Goal: Communication & Community: Answer question/provide support

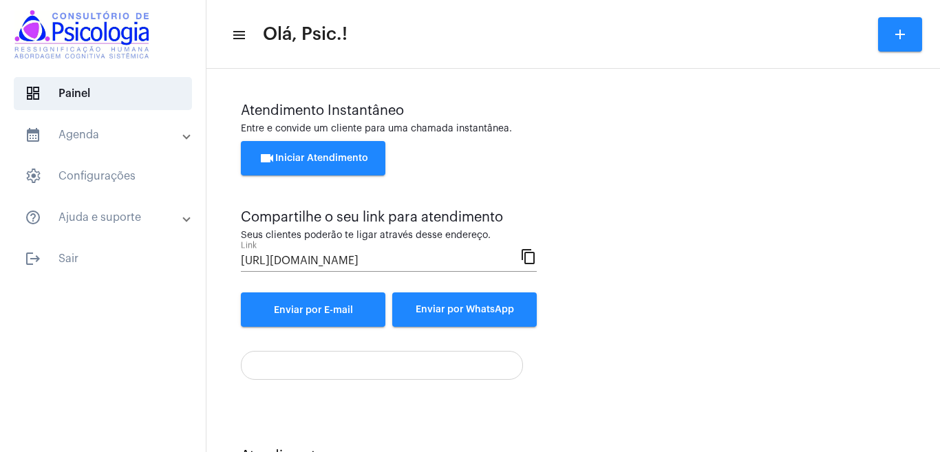
scroll to position [239, 0]
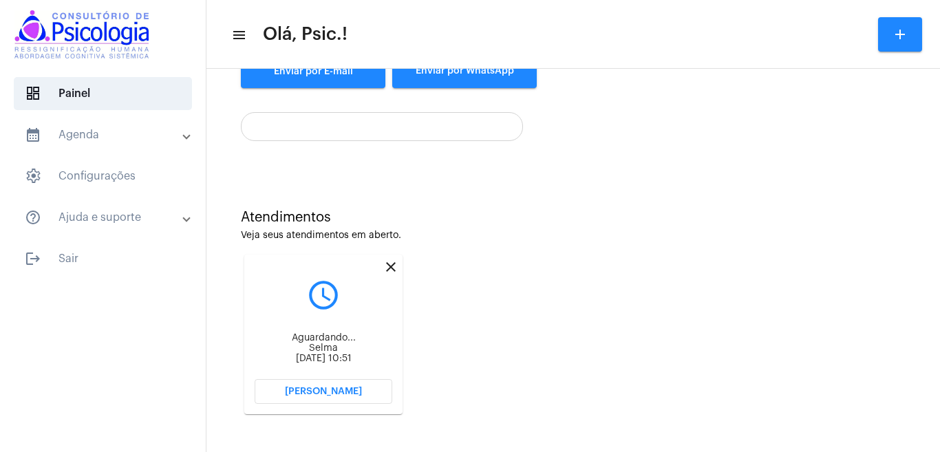
click at [348, 385] on button "[PERSON_NAME]" at bounding box center [324, 391] width 138 height 25
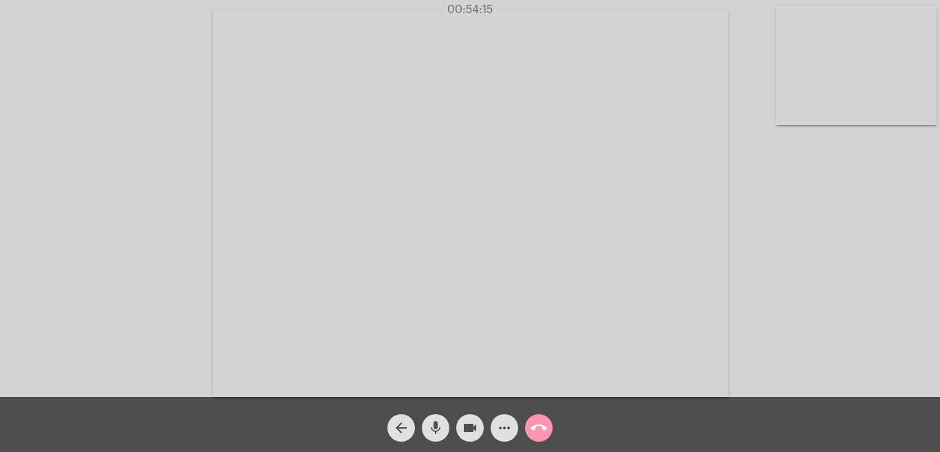
click at [542, 428] on mat-icon "call_end" at bounding box center [539, 428] width 17 height 17
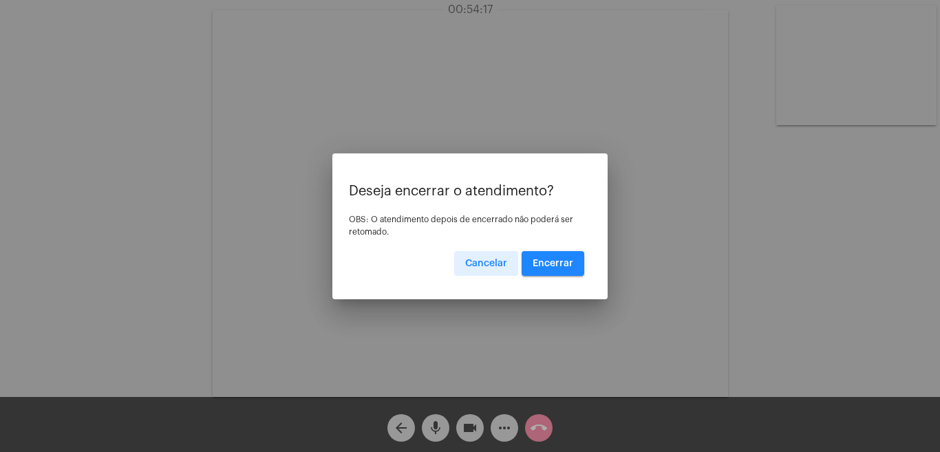
click at [555, 262] on span "Encerrar" at bounding box center [553, 264] width 41 height 10
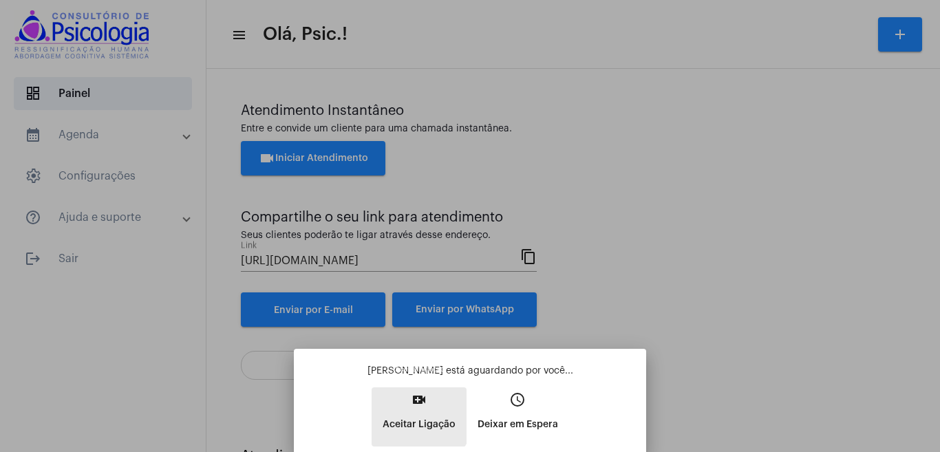
click at [414, 412] on button "video_call Aceitar Ligação" at bounding box center [419, 417] width 95 height 59
